Goal: Find specific page/section: Find specific page/section

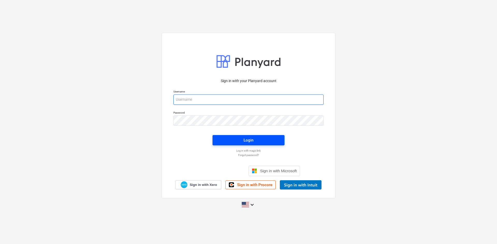
type input "[PERSON_NAME][EMAIL_ADDRESS][DOMAIN_NAME]"
click at [247, 138] on div "Login" at bounding box center [248, 140] width 10 height 7
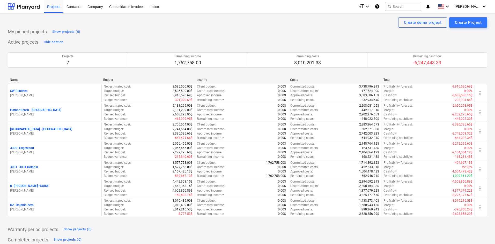
click at [221, 8] on div "Projects Contacts Company Consolidated Invoices Inbox" at bounding box center [199, 6] width 310 height 13
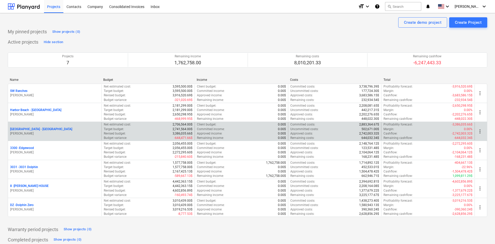
click at [38, 127] on p "[GEOGRAPHIC_DATA] - [GEOGRAPHIC_DATA]" at bounding box center [41, 129] width 62 height 4
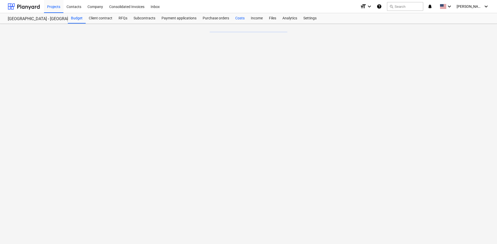
click at [240, 20] on div "Costs" at bounding box center [240, 18] width 16 height 10
